Goal: Information Seeking & Learning: Learn about a topic

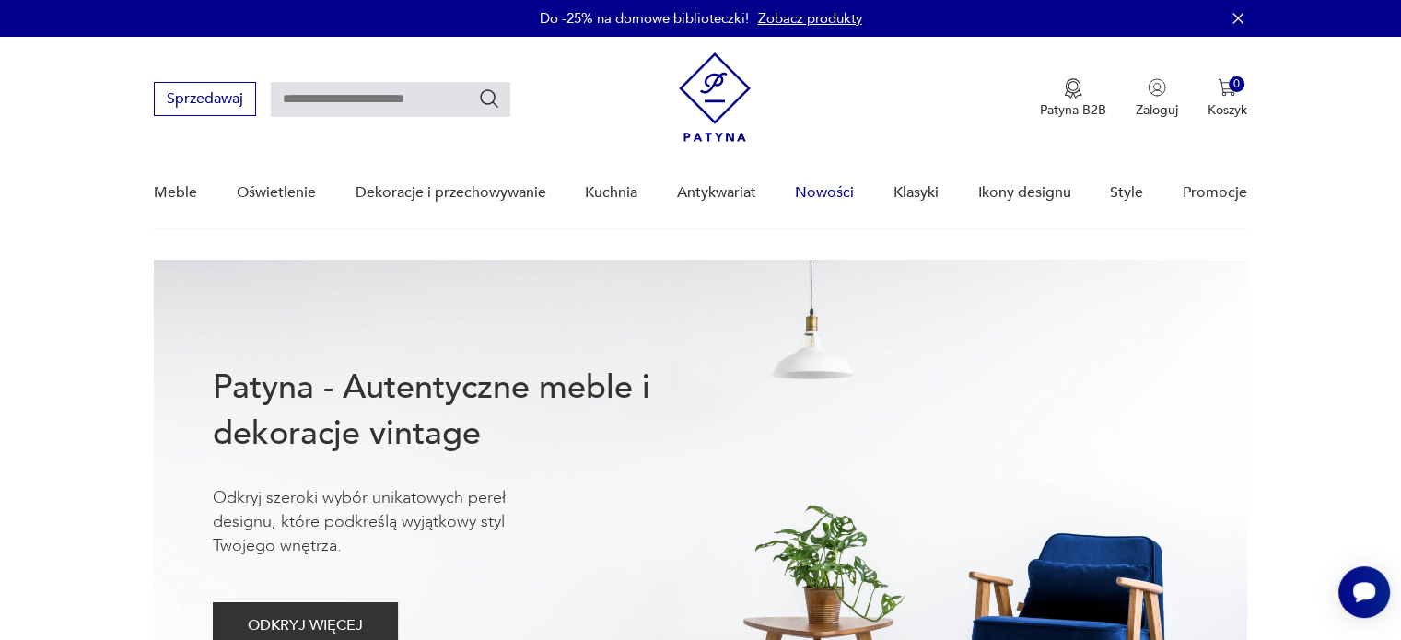
click at [829, 192] on link "Nowości" at bounding box center [824, 192] width 59 height 71
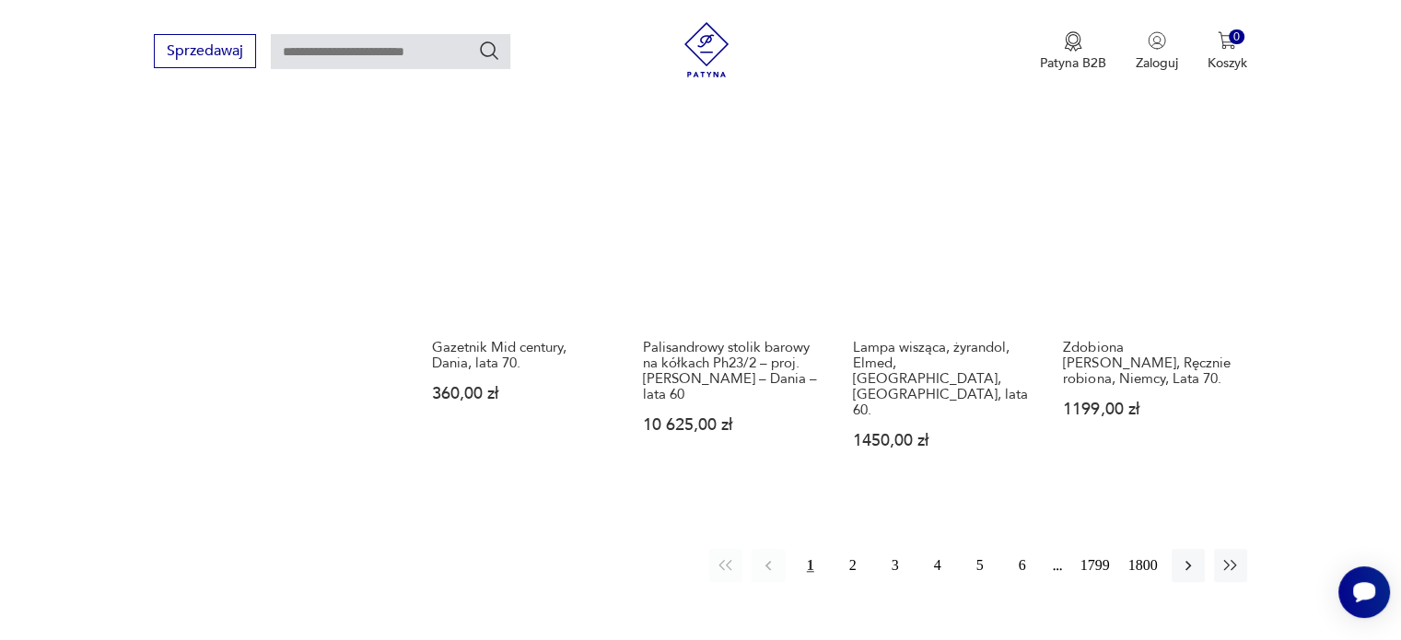
scroll to position [1731, 0]
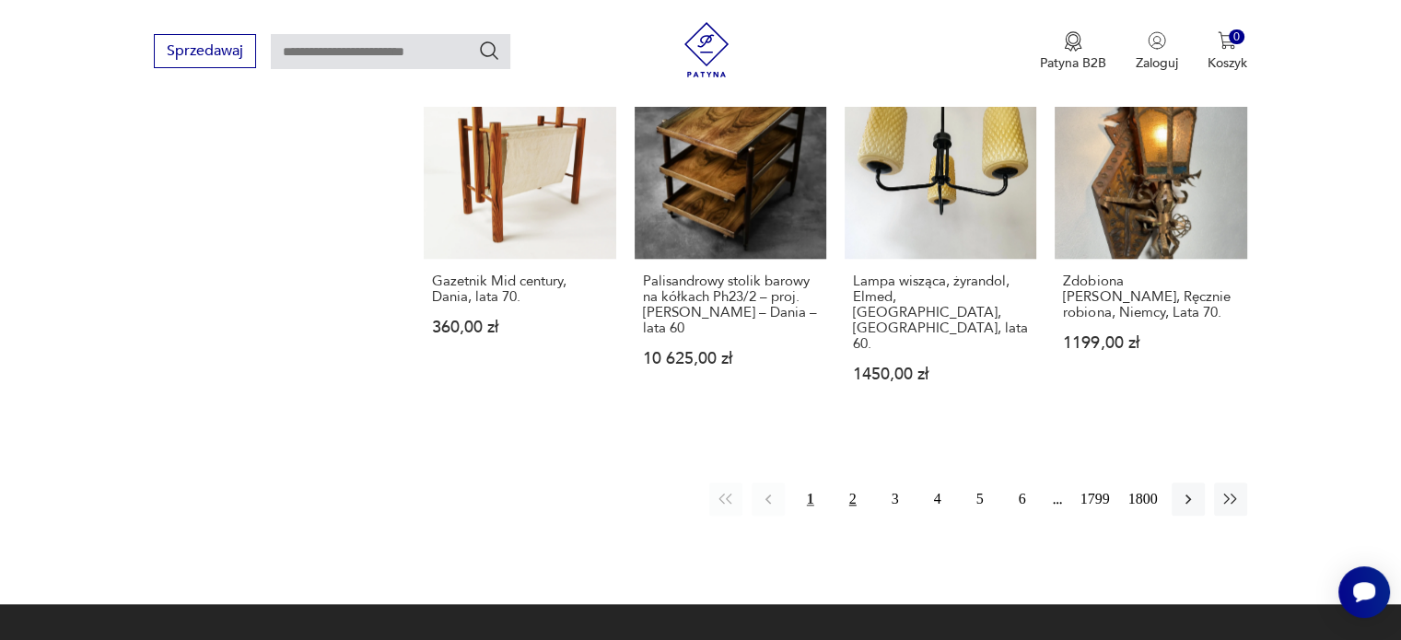
click at [841, 482] on button "2" at bounding box center [852, 498] width 33 height 33
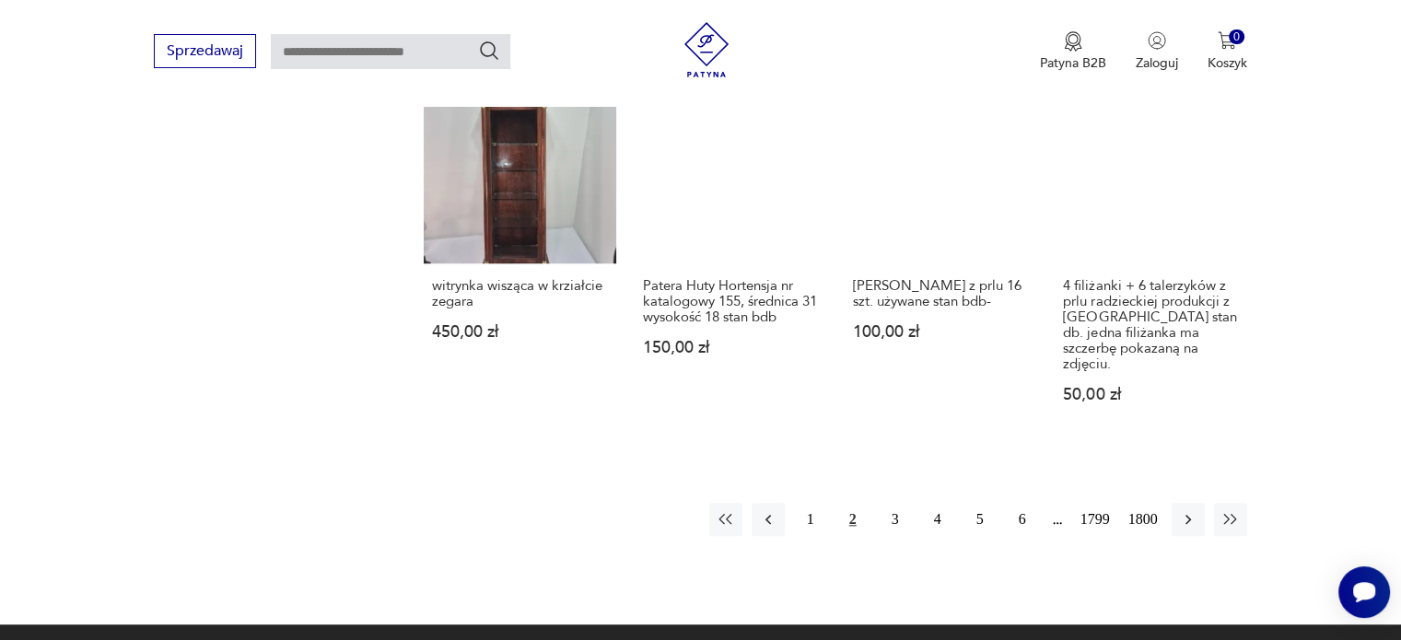
scroll to position [1649, 0]
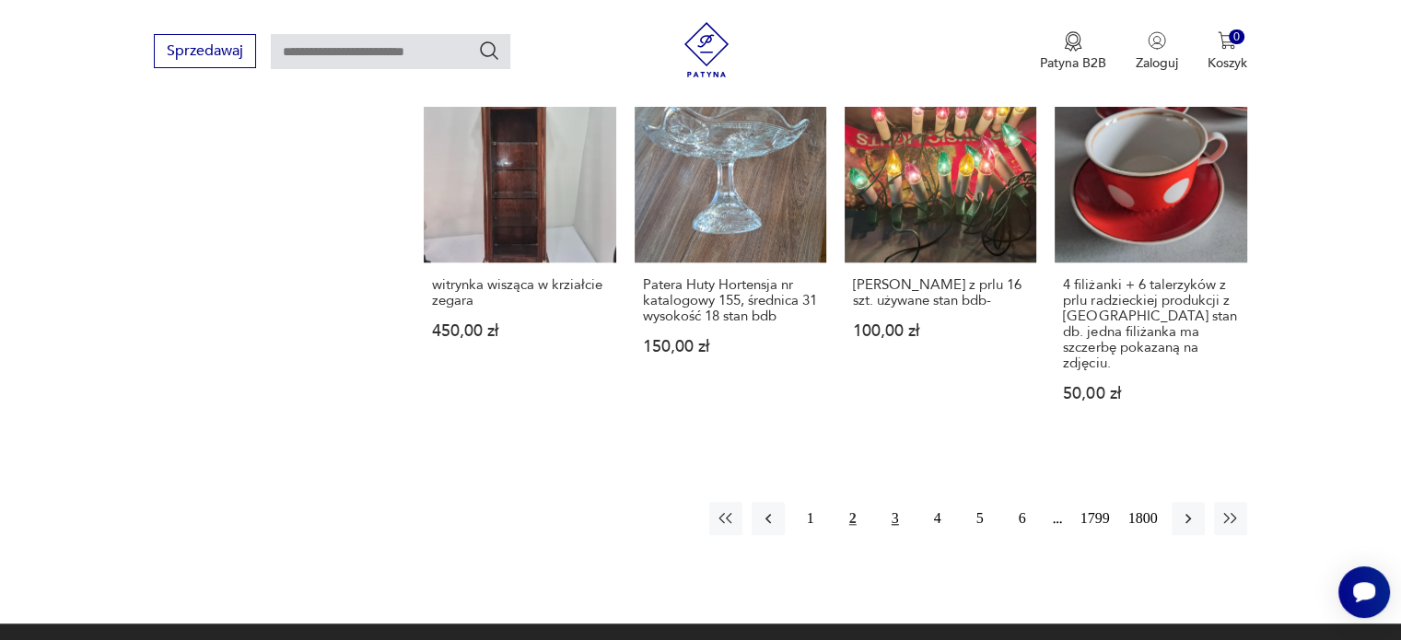
click at [897, 502] on button "3" at bounding box center [894, 518] width 33 height 33
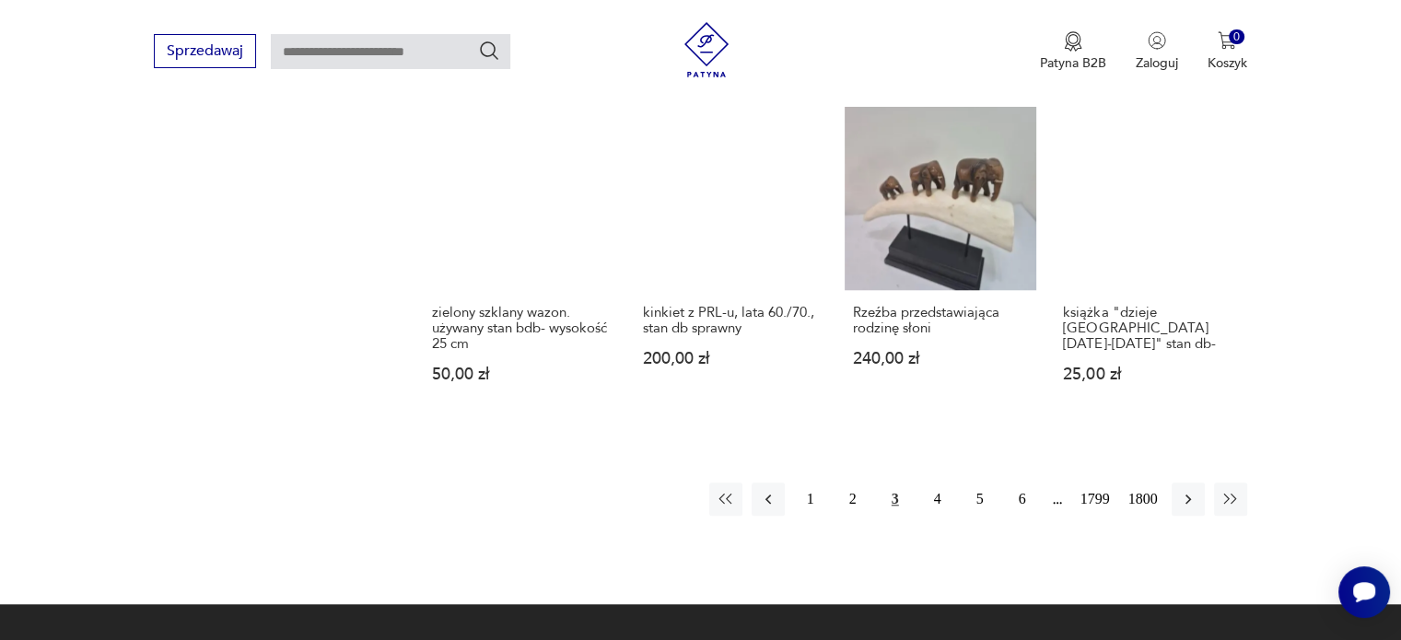
scroll to position [1612, 0]
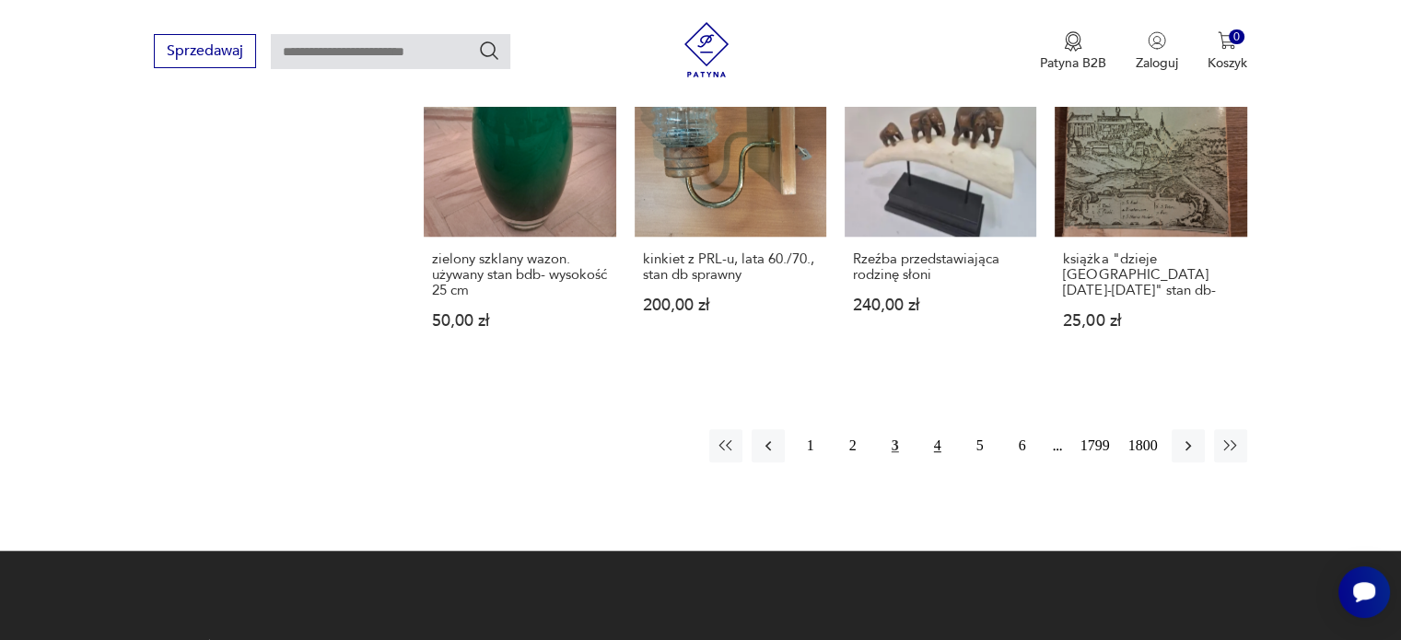
click at [943, 429] on button "4" at bounding box center [937, 445] width 33 height 33
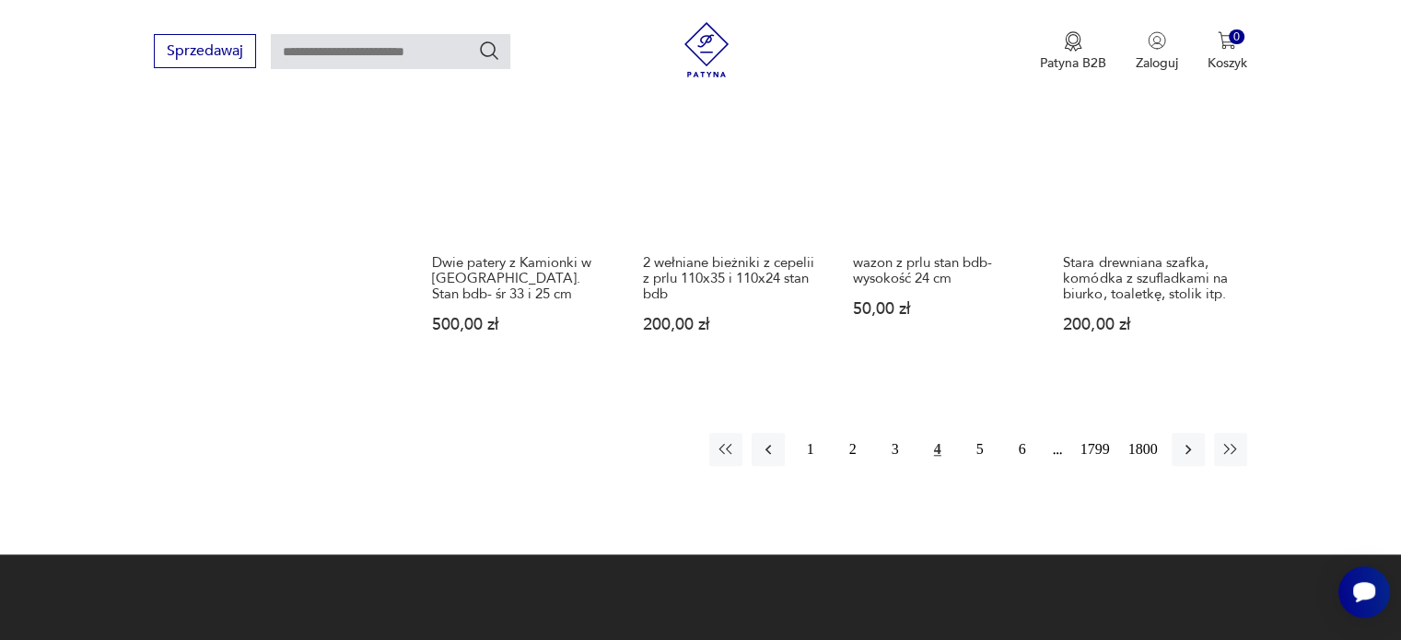
scroll to position [1578, 0]
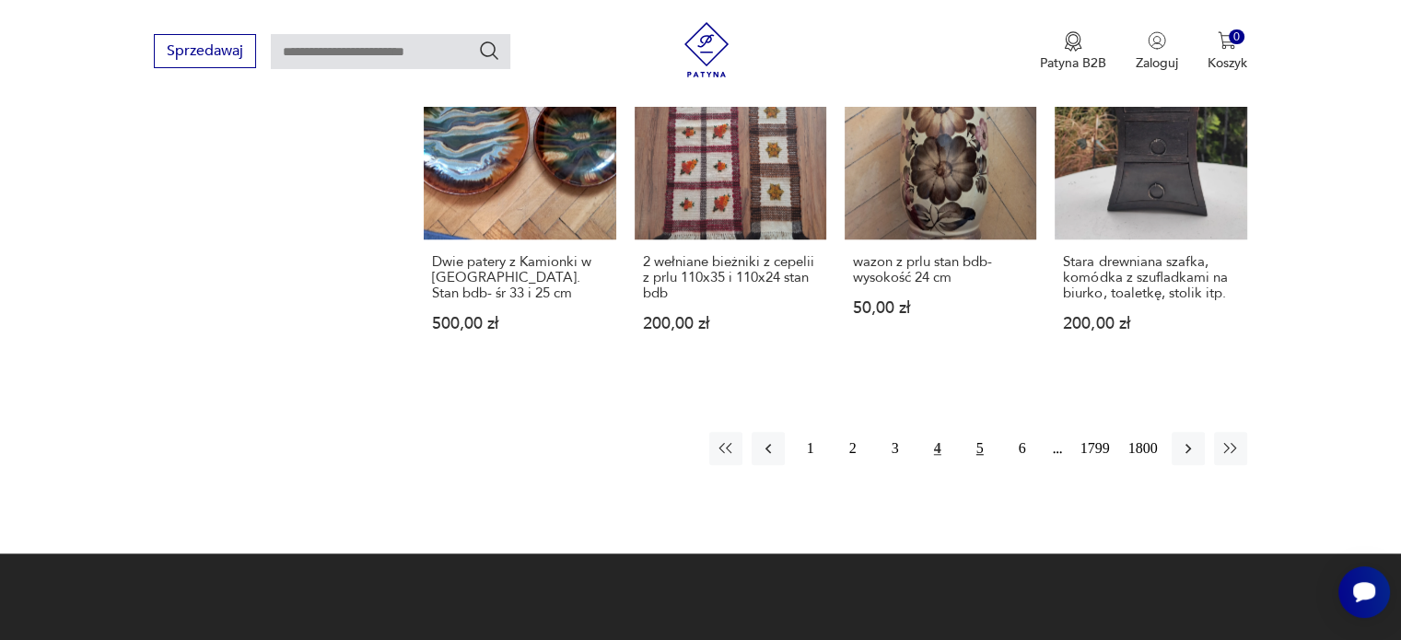
click at [986, 444] on button "5" at bounding box center [979, 448] width 33 height 33
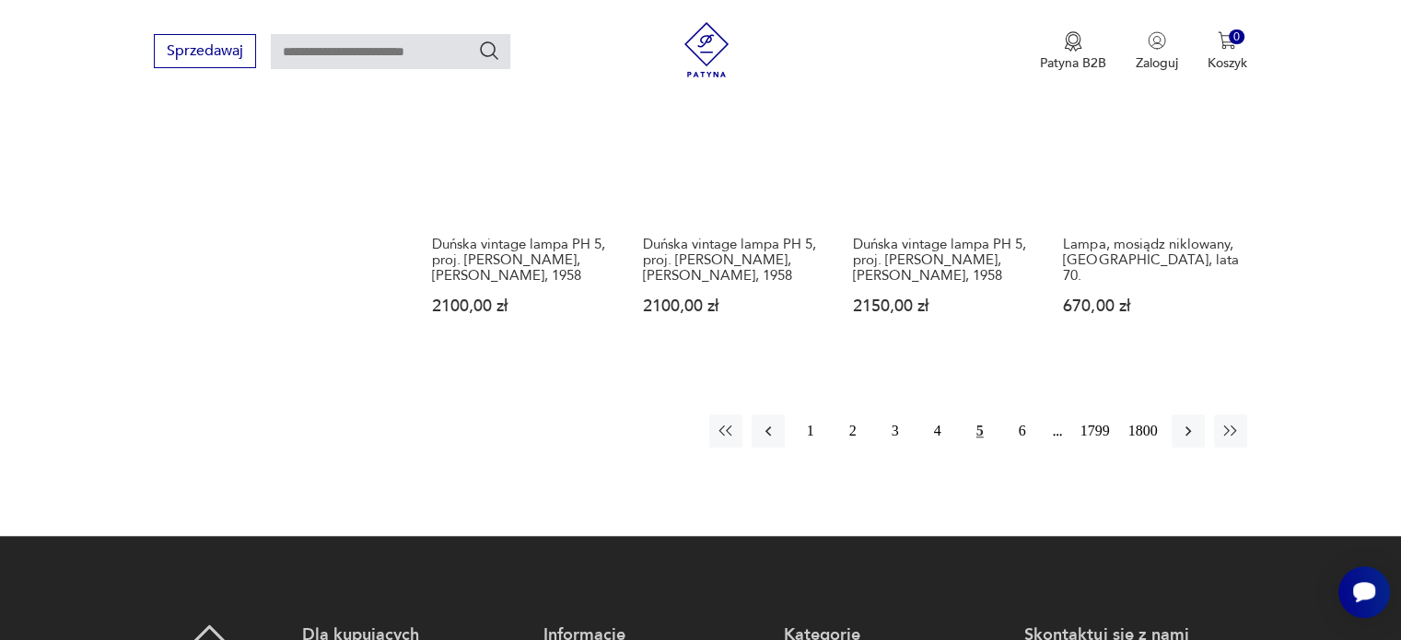
scroll to position [1595, 0]
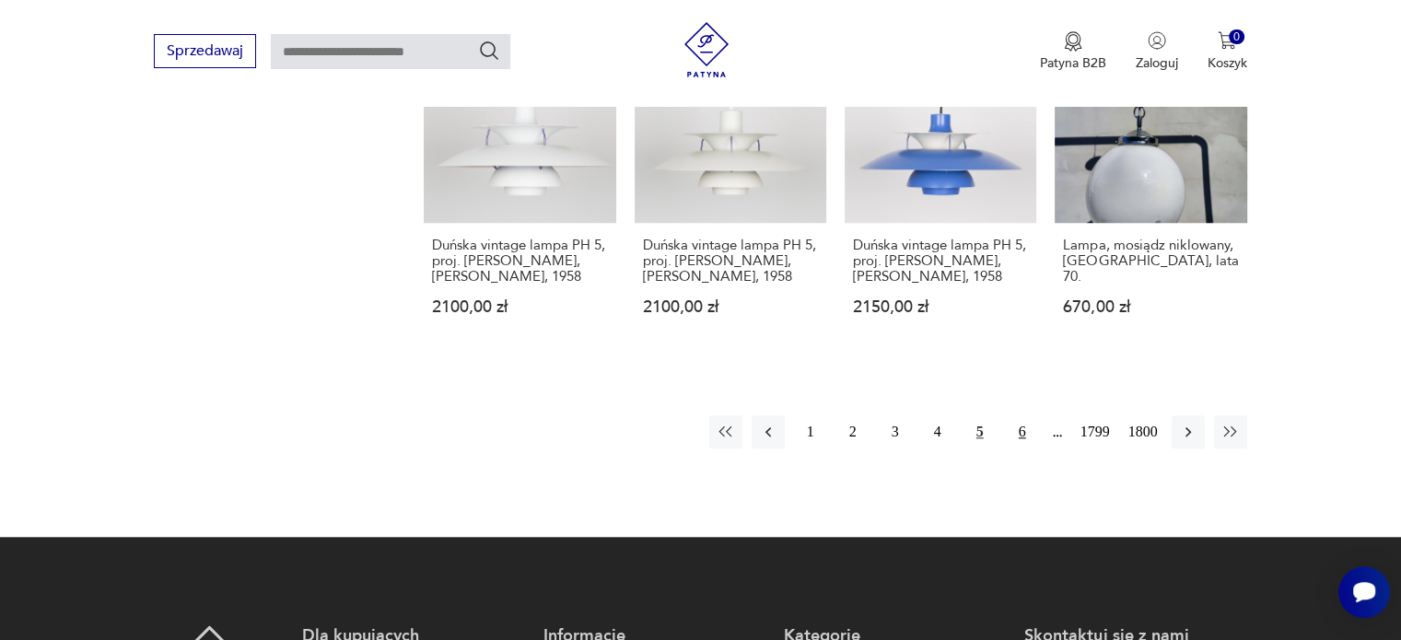
click at [1010, 418] on button "6" at bounding box center [1022, 431] width 33 height 33
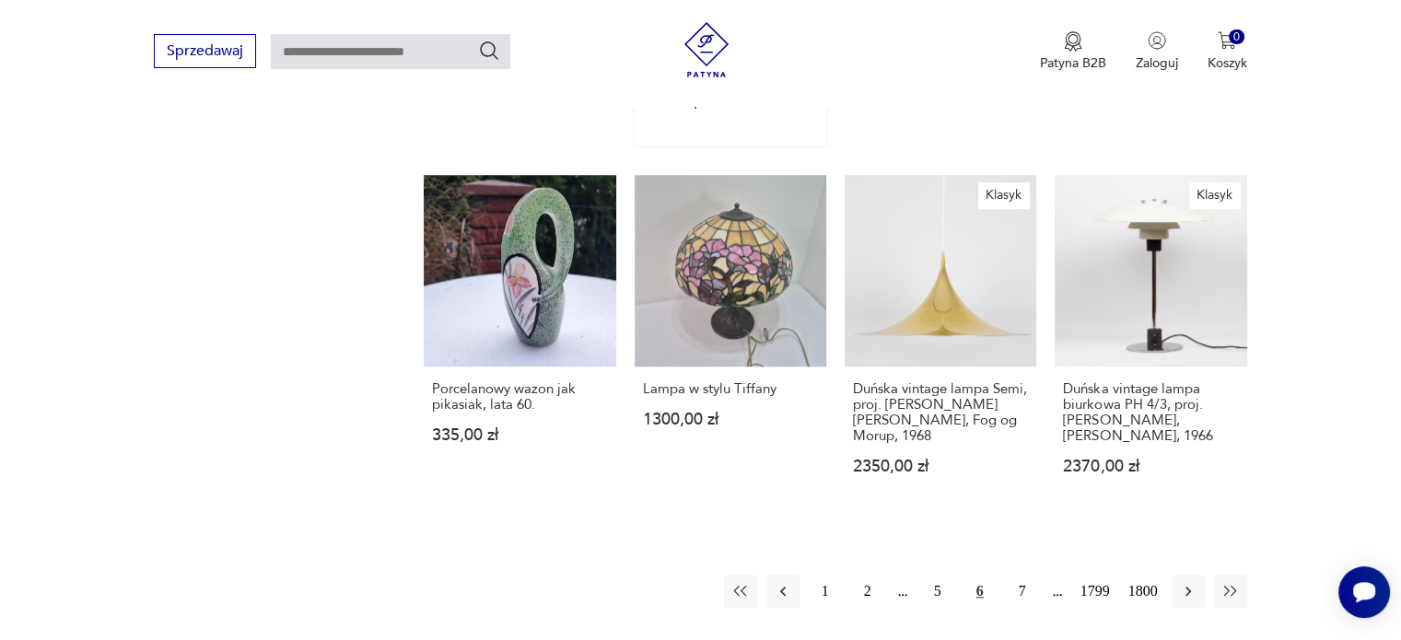
scroll to position [1651, 0]
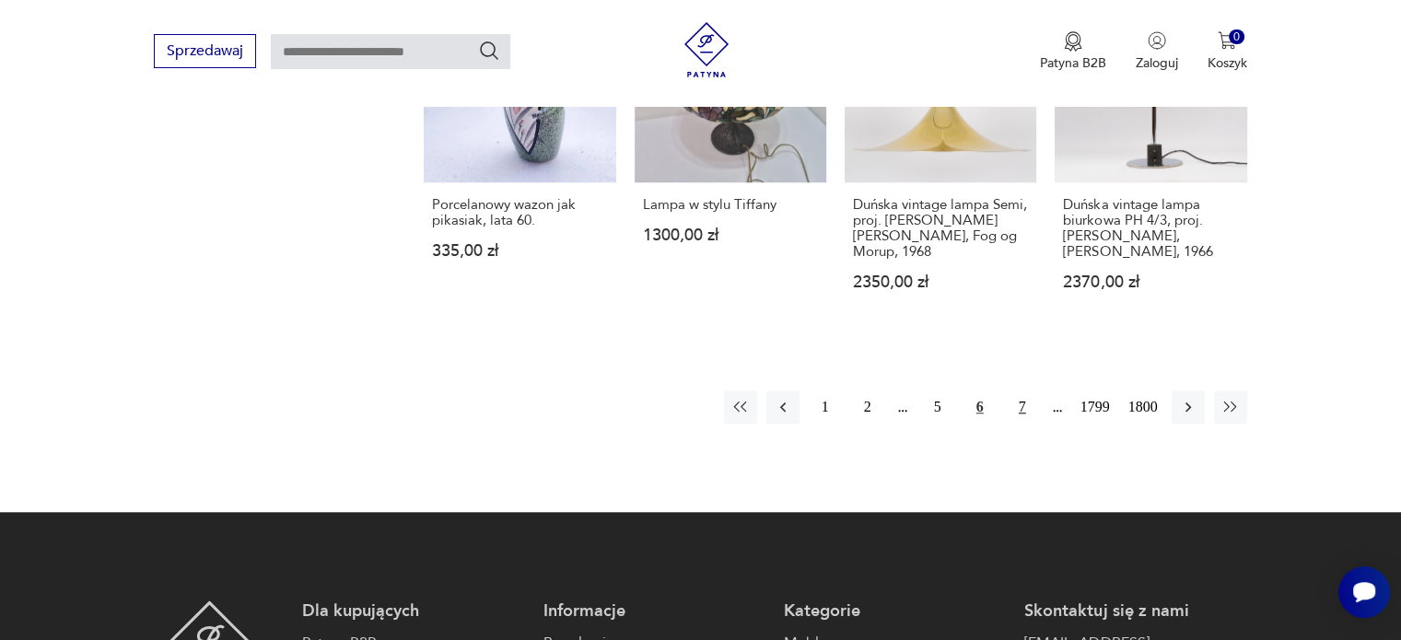
click at [1017, 403] on button "7" at bounding box center [1022, 406] width 33 height 33
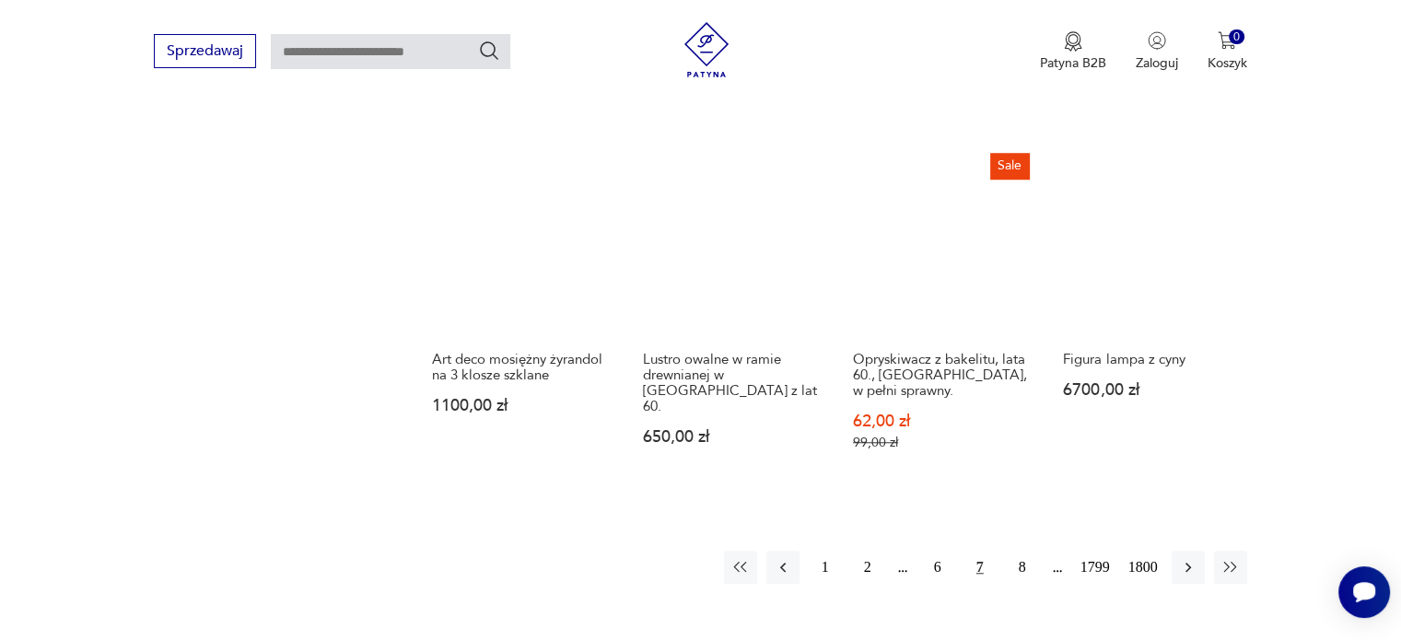
scroll to position [1534, 0]
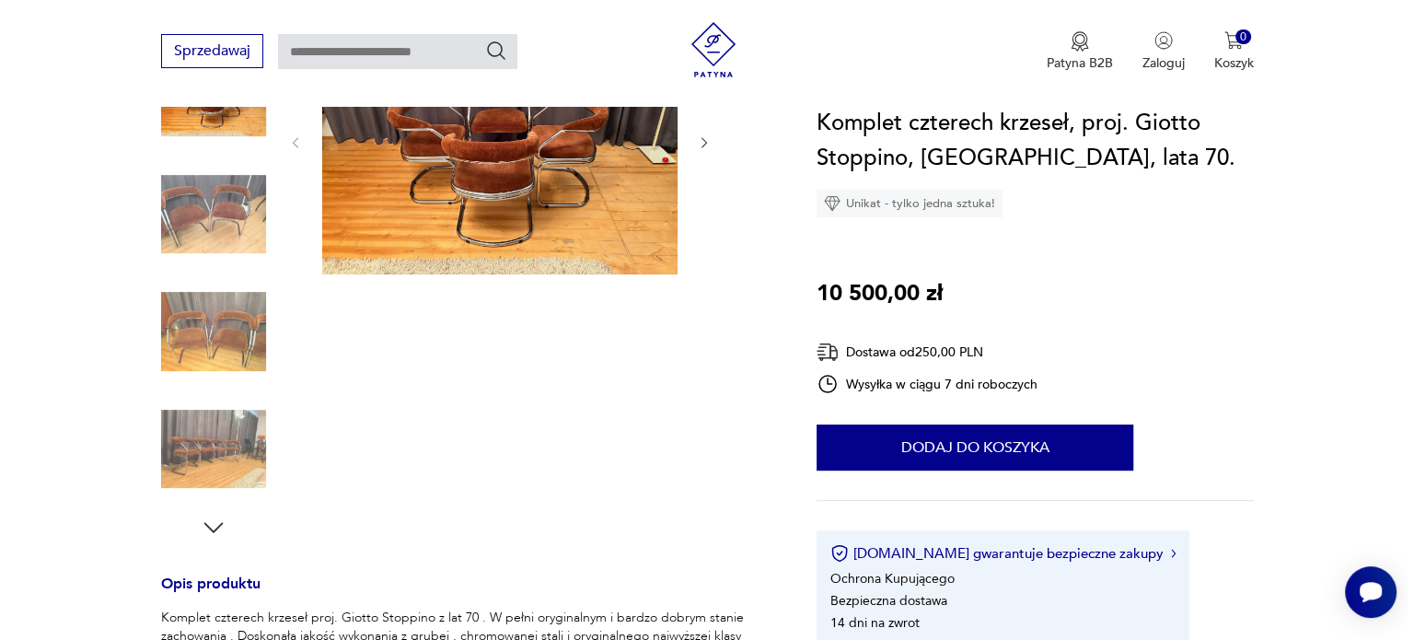
scroll to position [297, 0]
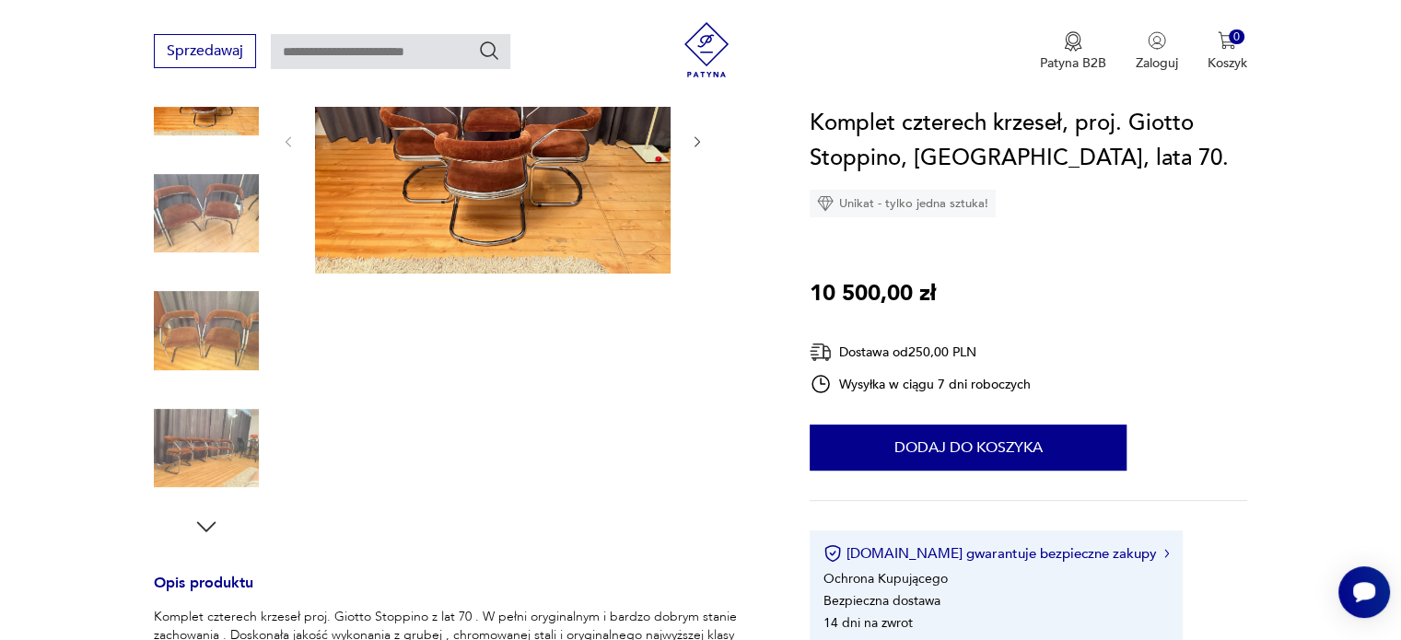
click at [479, 195] on img at bounding box center [492, 139] width 355 height 267
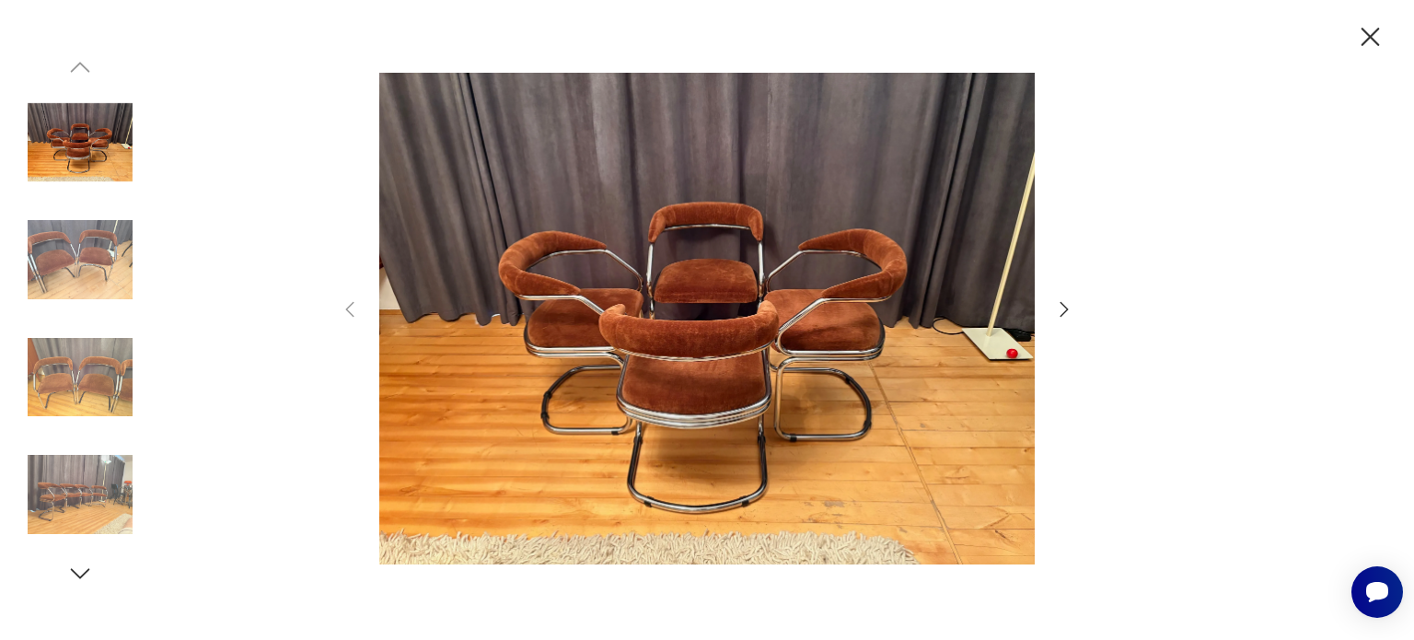
click at [1064, 302] on icon "button" at bounding box center [1064, 309] width 22 height 22
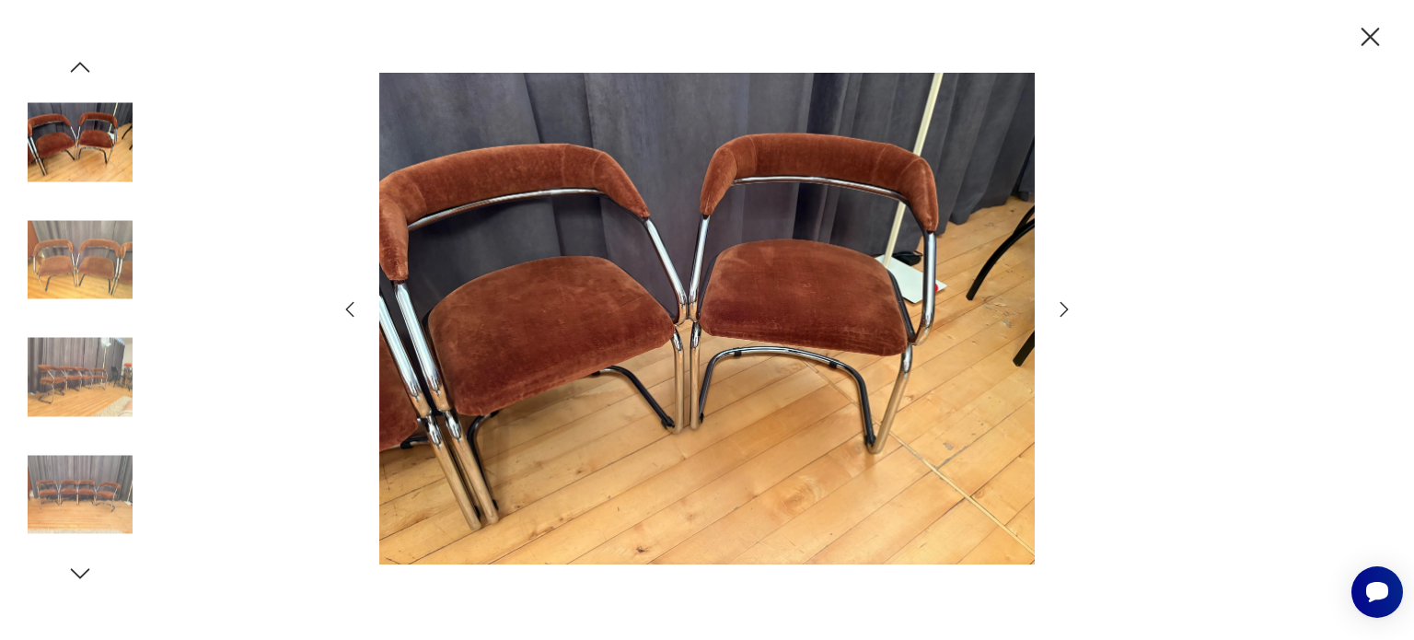
click at [1064, 302] on icon "button" at bounding box center [1064, 309] width 22 height 22
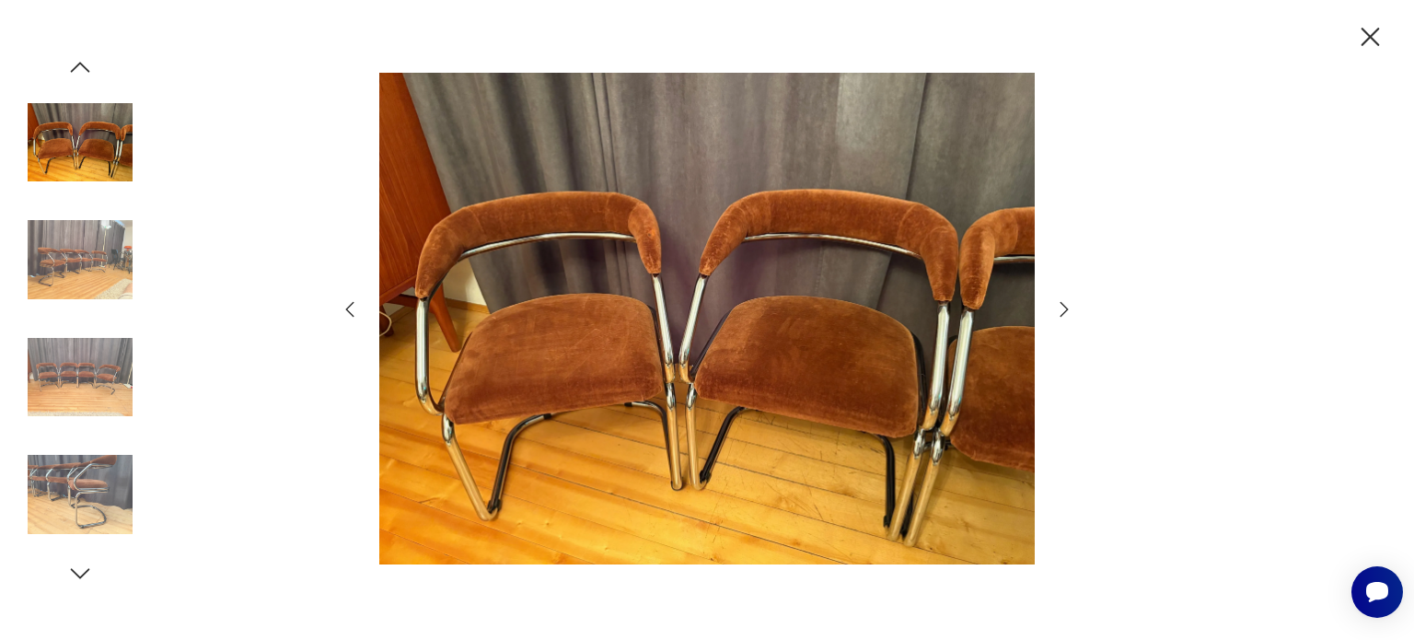
click at [1064, 302] on icon "button" at bounding box center [1064, 309] width 22 height 22
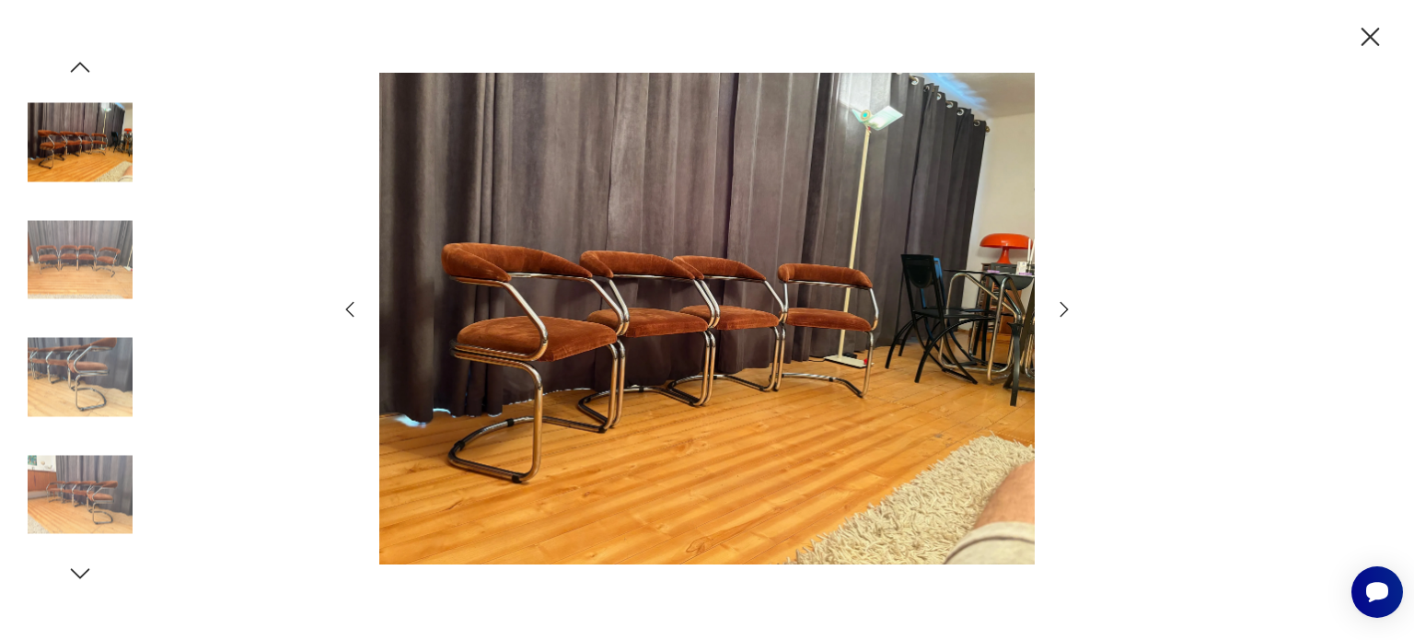
click at [1064, 302] on icon "button" at bounding box center [1064, 309] width 22 height 22
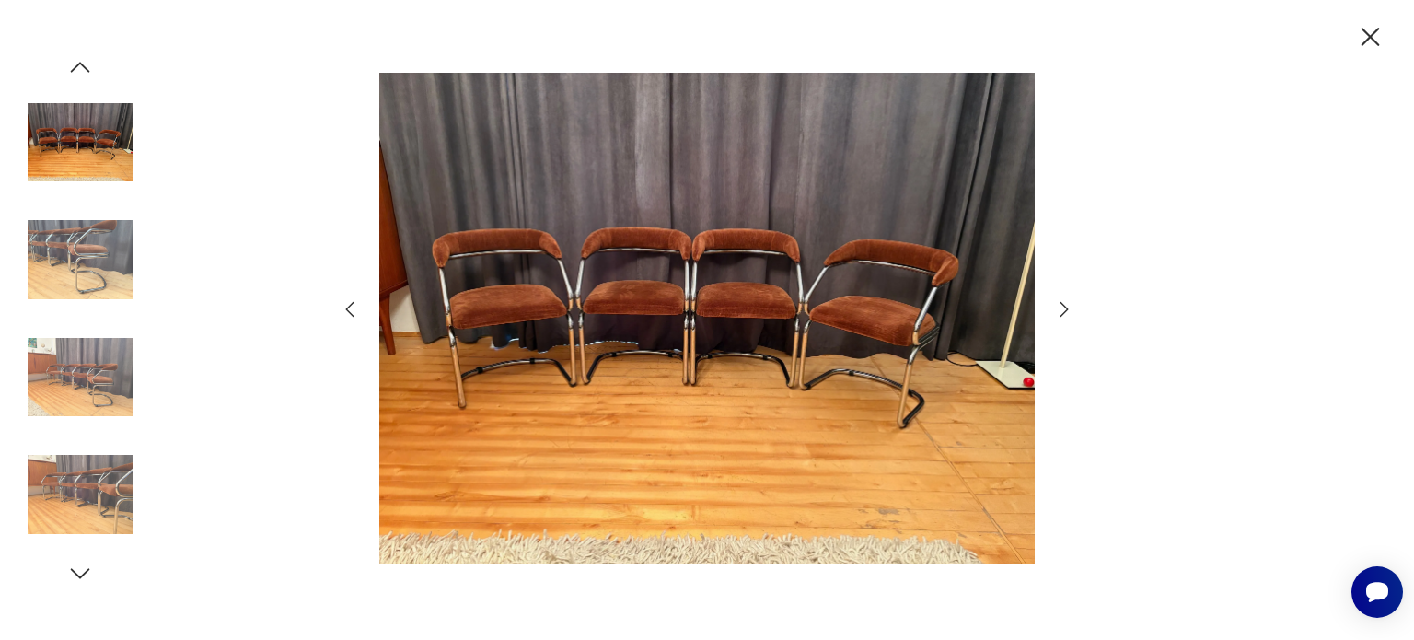
click at [1064, 302] on icon "button" at bounding box center [1064, 309] width 22 height 22
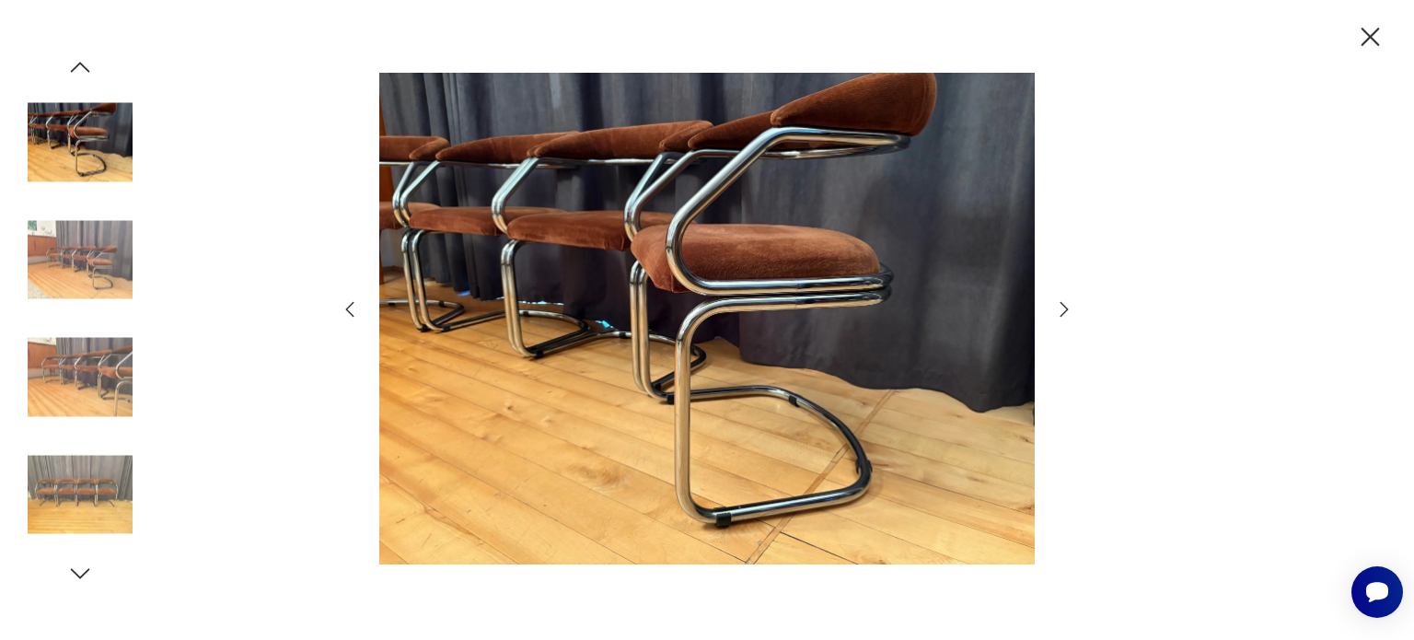
click at [1064, 302] on icon "button" at bounding box center [1064, 309] width 22 height 22
